Goal: Task Accomplishment & Management: Use online tool/utility

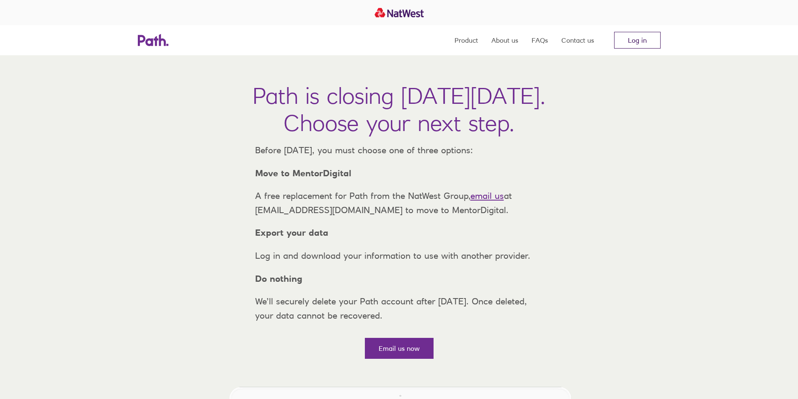
click at [632, 42] on link "Log in" at bounding box center [637, 40] width 46 height 17
click at [630, 43] on link "Log in" at bounding box center [637, 40] width 46 height 17
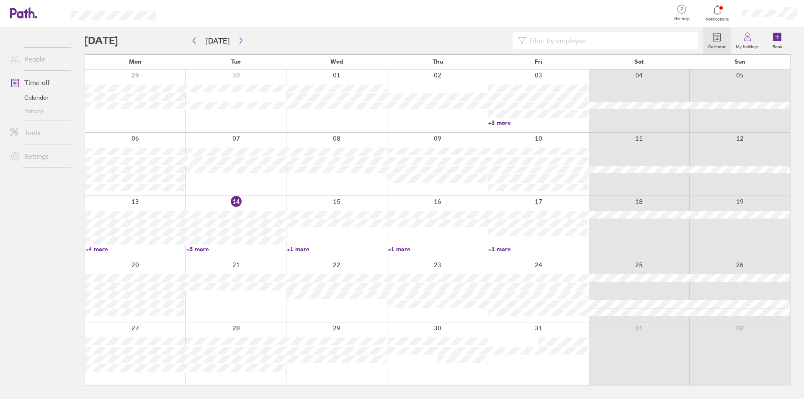
click at [204, 247] on link "+5 more" at bounding box center [236, 249] width 100 height 8
click at [303, 231] on div at bounding box center [336, 227] width 101 height 63
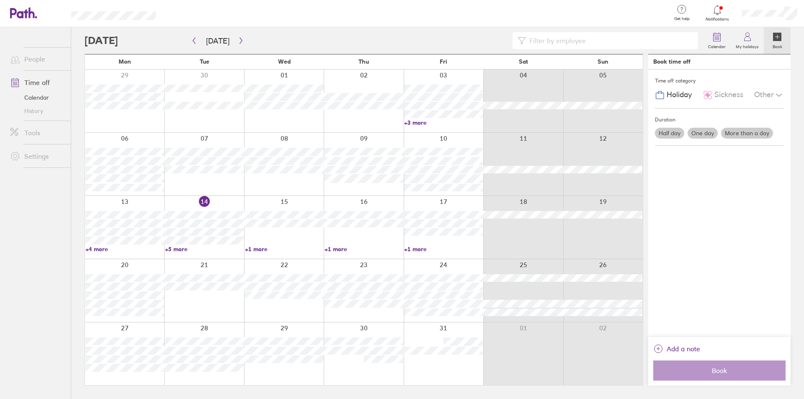
click at [302, 243] on div at bounding box center [284, 227] width 80 height 63
click at [260, 247] on link "+1 more" at bounding box center [284, 249] width 79 height 8
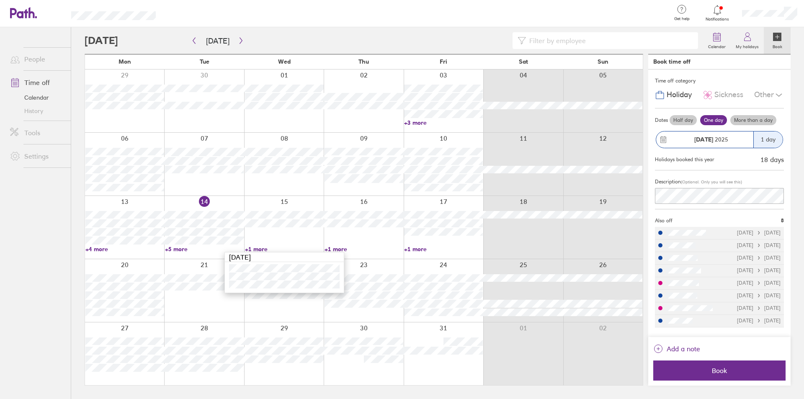
click at [260, 247] on link "+1 more" at bounding box center [284, 249] width 79 height 8
click at [411, 249] on link "+1 more" at bounding box center [443, 249] width 79 height 8
click at [39, 232] on ul "People Time off Calendar History Tools Settings" at bounding box center [35, 199] width 71 height 344
click at [172, 247] on link "+5 more" at bounding box center [204, 249] width 79 height 8
click at [28, 232] on ul "People Time off Calendar History Tools Settings" at bounding box center [35, 199] width 71 height 344
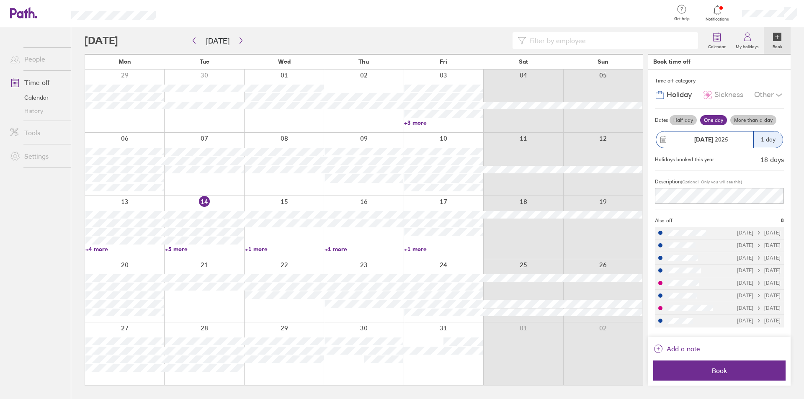
click at [65, 244] on ul "People Time off Calendar History Tools Settings" at bounding box center [35, 199] width 71 height 344
click at [236, 46] on button "button" at bounding box center [241, 41] width 10 height 14
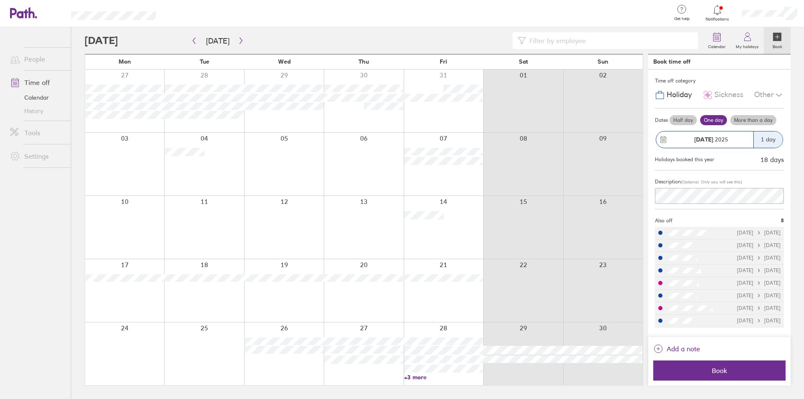
click at [423, 378] on link "+3 more" at bounding box center [443, 377] width 79 height 8
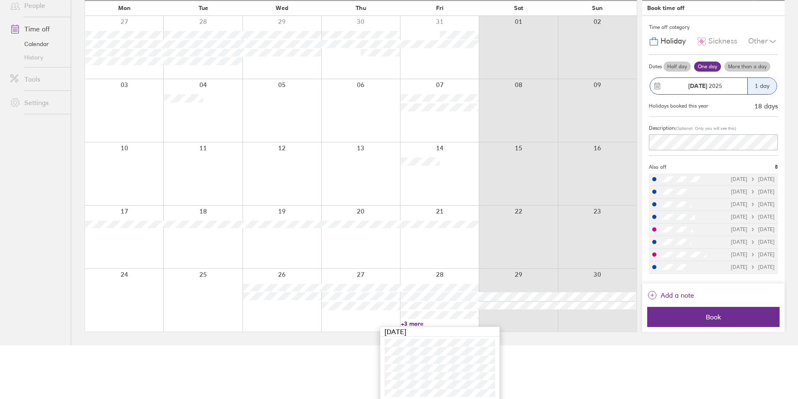
scroll to position [56, 0]
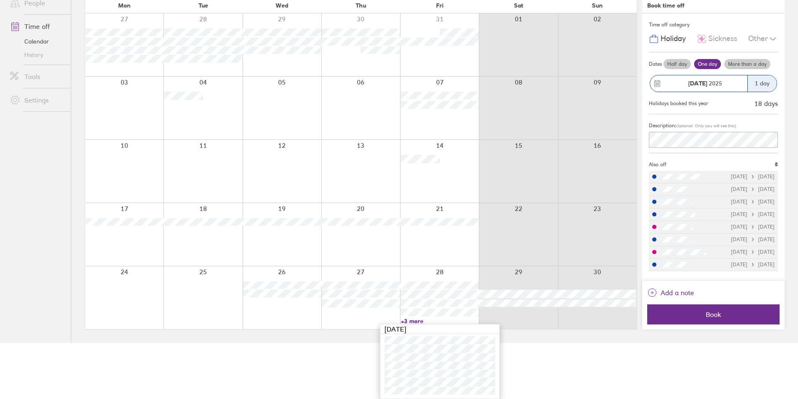
click at [363, 343] on html "Get help FAQs Contact us Notifications My profile Sign out People Time off Cale…" at bounding box center [399, 143] width 798 height 399
